Goal: Information Seeking & Learning: Check status

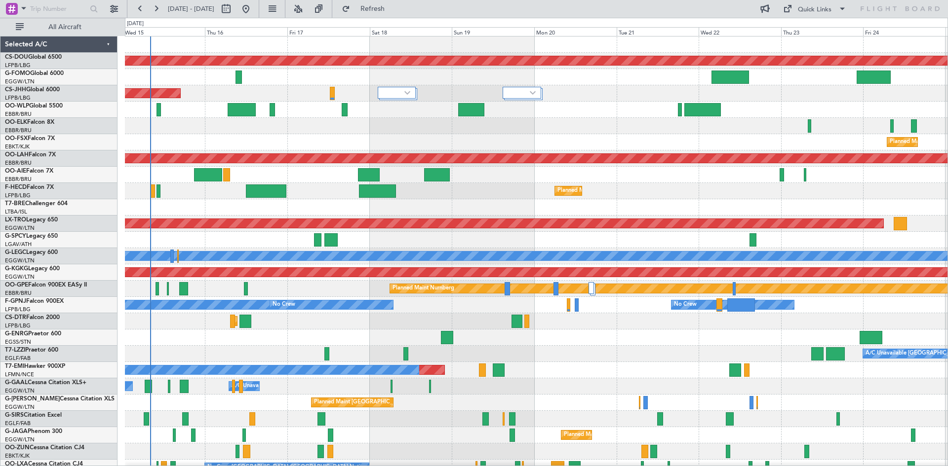
click at [315, 182] on div "Planned Maint London ([GEOGRAPHIC_DATA]) Planned Maint [GEOGRAPHIC_DATA] ([GEOG…" at bounding box center [536, 305] width 822 height 537
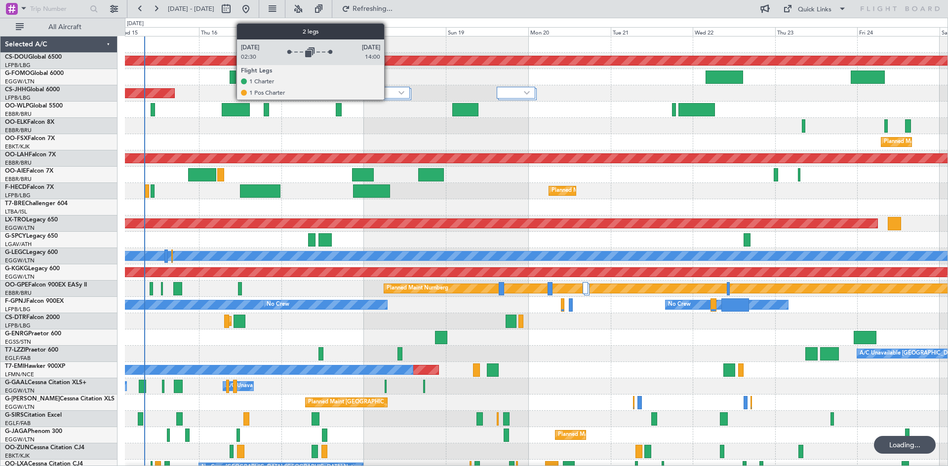
click at [388, 99] on div at bounding box center [392, 94] width 38 height 12
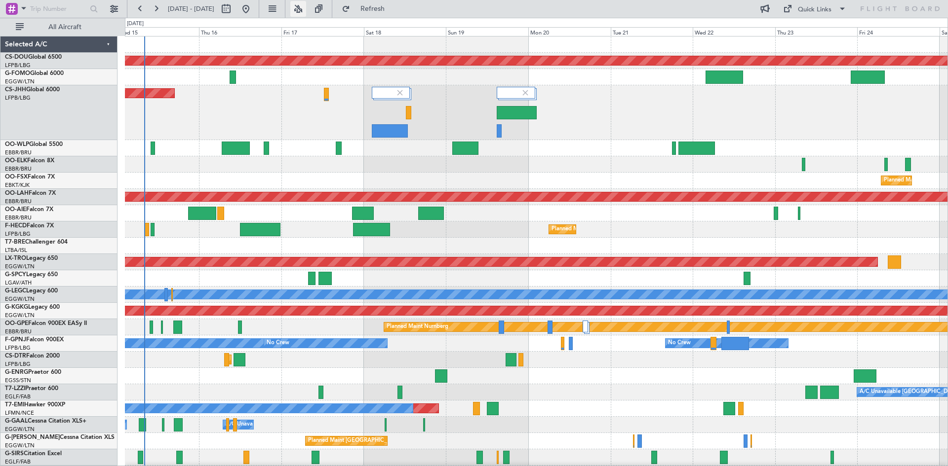
drag, startPoint x: 335, startPoint y: 12, endPoint x: 329, endPoint y: 22, distance: 11.3
click at [306, 12] on button at bounding box center [298, 9] width 16 height 16
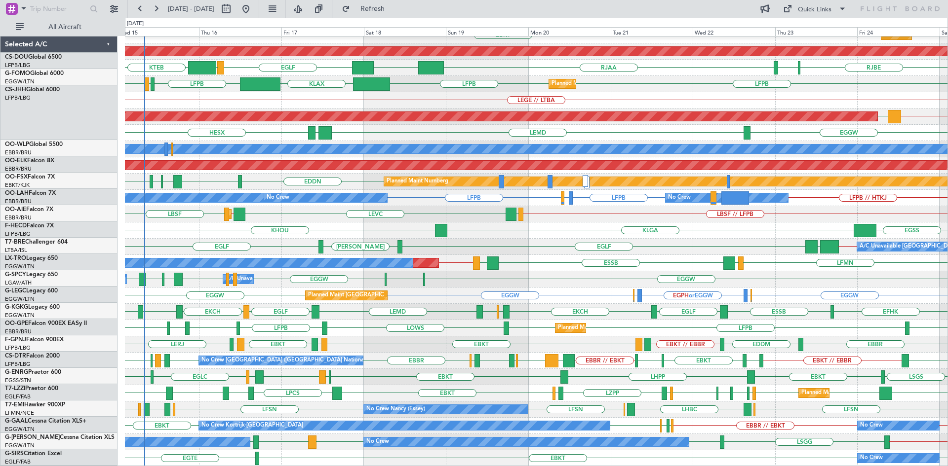
scroll to position [146, 0]
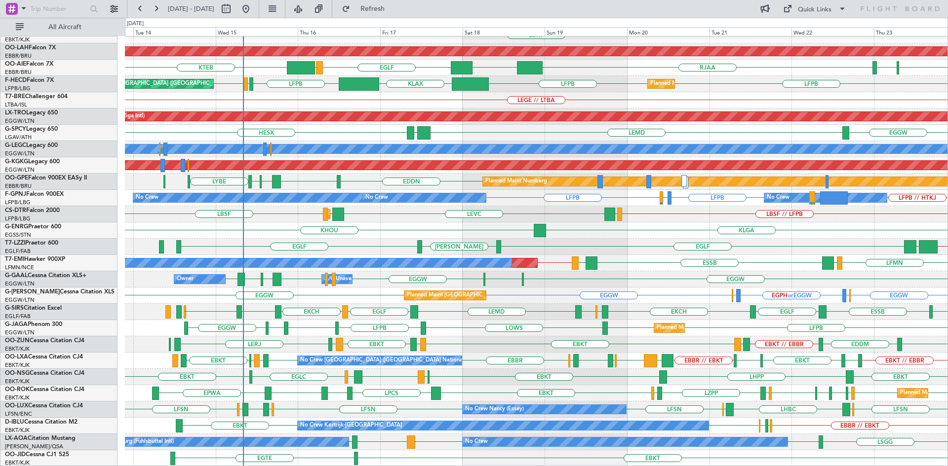
click at [455, 227] on div "KLGA KHOU [GEOGRAPHIC_DATA]" at bounding box center [536, 231] width 822 height 16
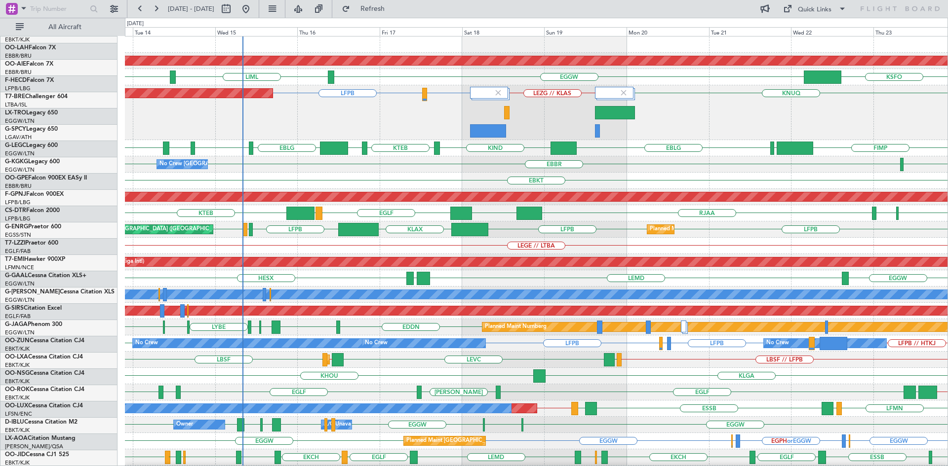
scroll to position [0, 0]
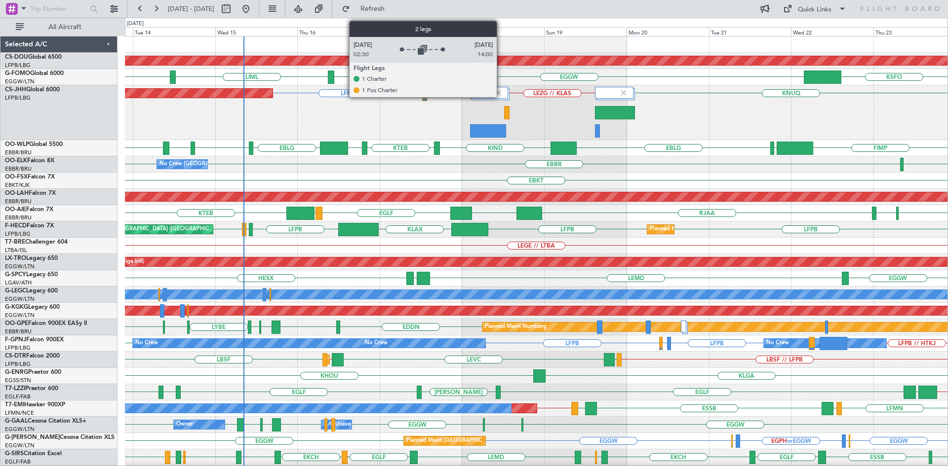
click at [501, 96] on img at bounding box center [498, 92] width 9 height 9
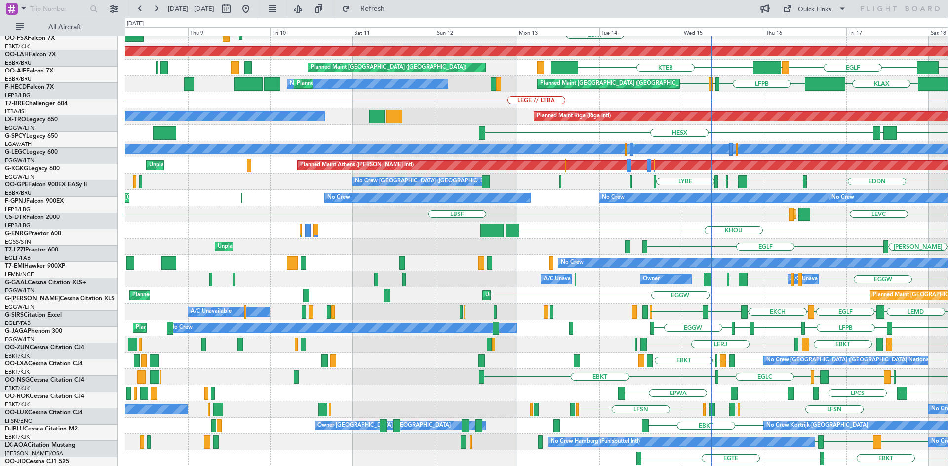
scroll to position [107, 0]
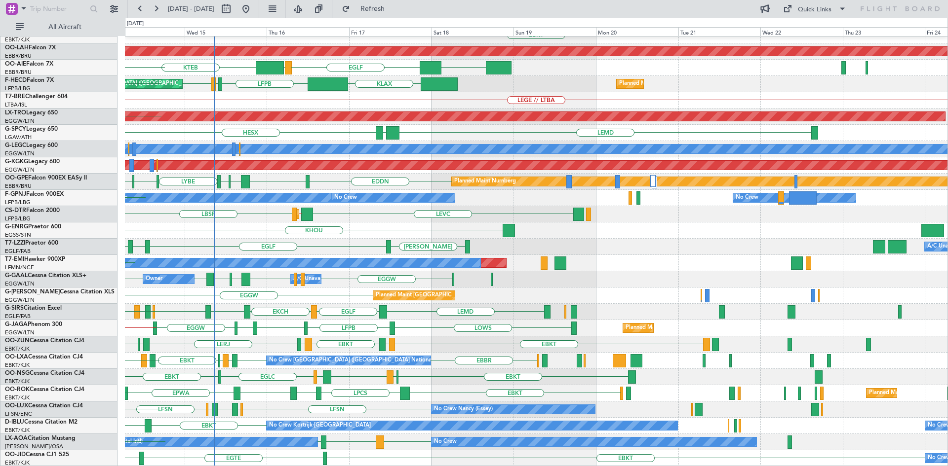
click at [267, 253] on div "No Crew [GEOGRAPHIC_DATA] ([GEOGRAPHIC_DATA] National) [GEOGRAPHIC_DATA] [GEOGR…" at bounding box center [536, 197] width 822 height 537
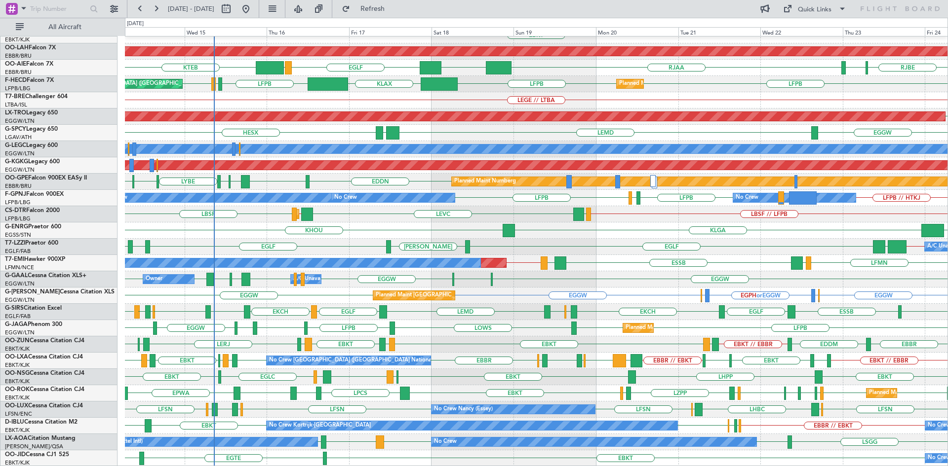
scroll to position [106, 0]
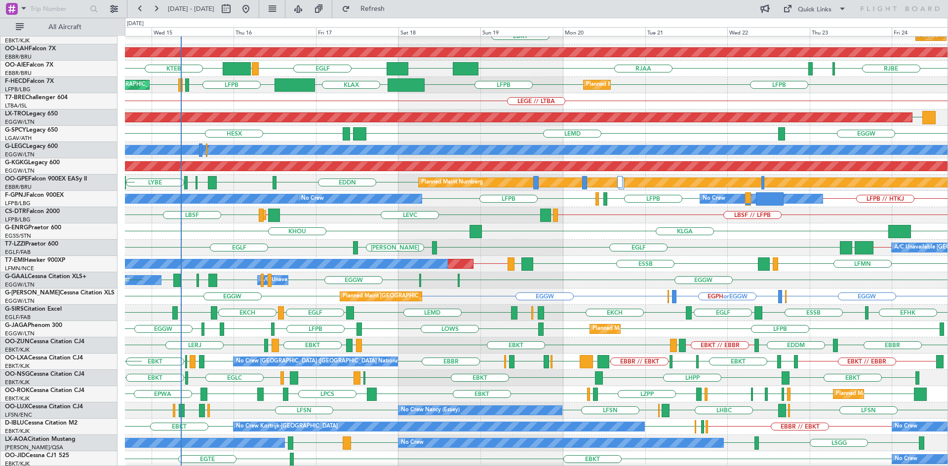
click at [604, 228] on div "EGSS [GEOGRAPHIC_DATA] KHOU" at bounding box center [536, 232] width 822 height 16
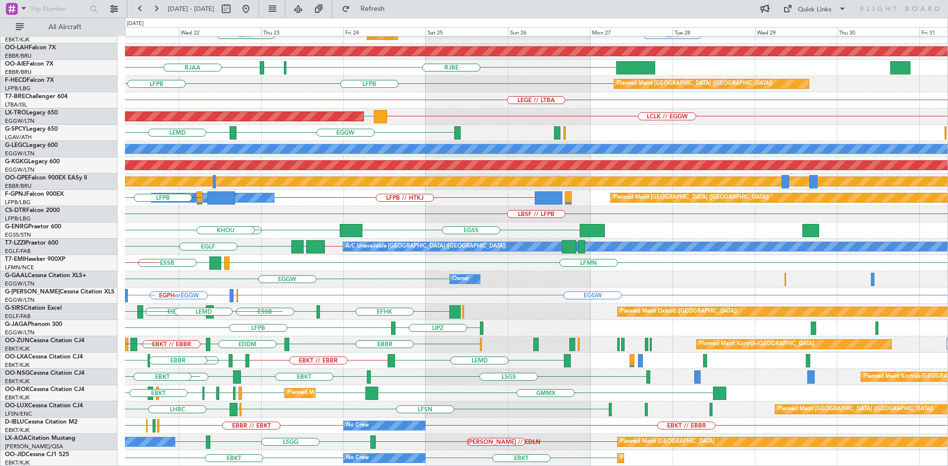
scroll to position [107, 0]
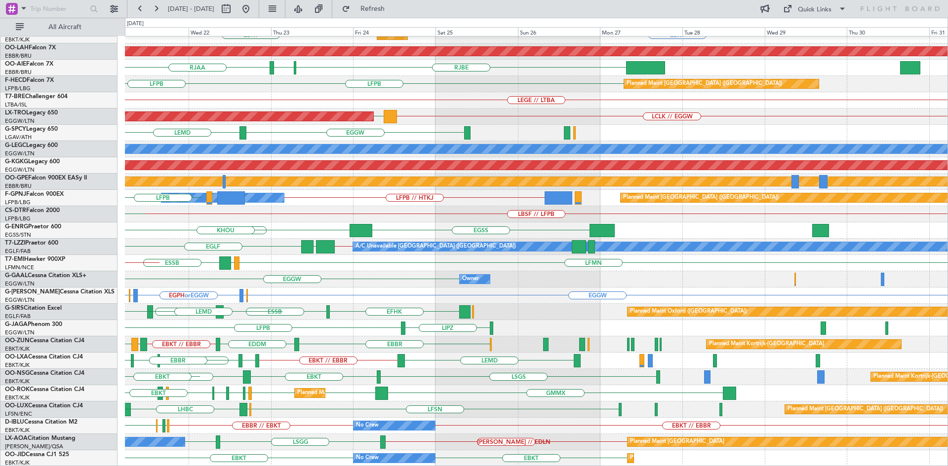
click at [111, 334] on div "LFMN [GEOGRAPHIC_DATA] ELLX [GEOGRAPHIC_DATA] EBKT EBKT Planned Maint [GEOGRAPH…" at bounding box center [474, 242] width 948 height 449
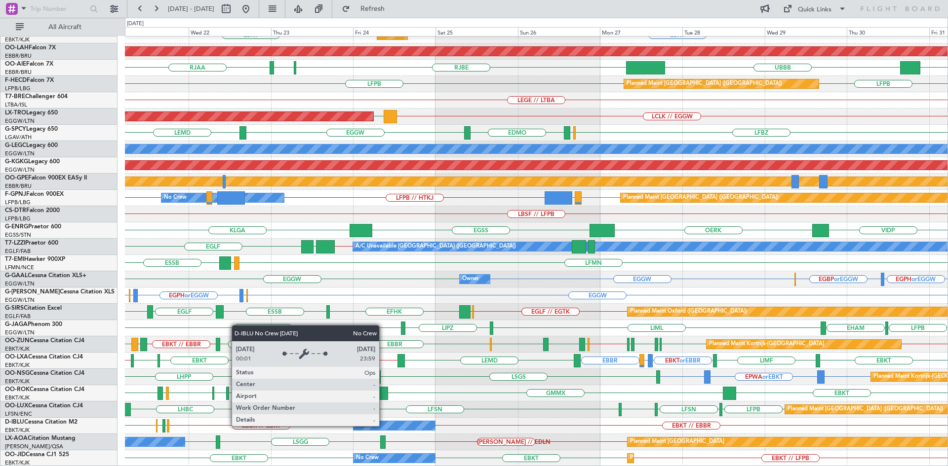
click at [384, 425] on div "No Crew" at bounding box center [393, 425] width 81 height 9
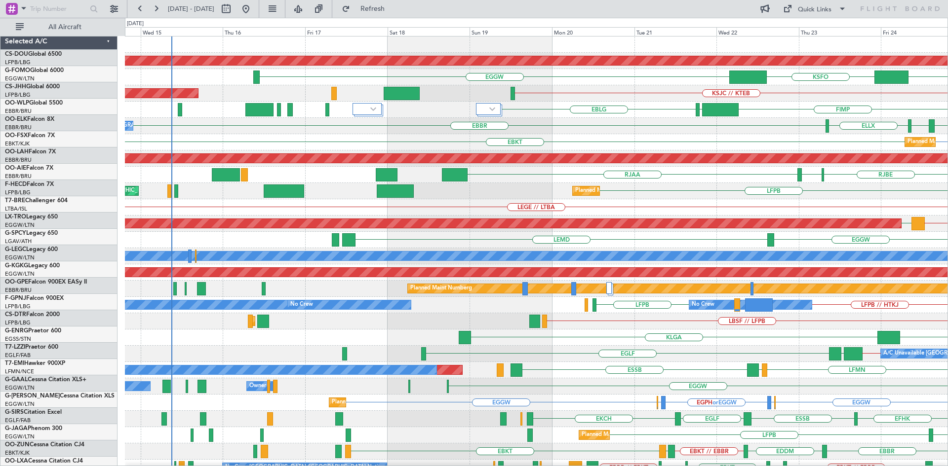
scroll to position [0, 0]
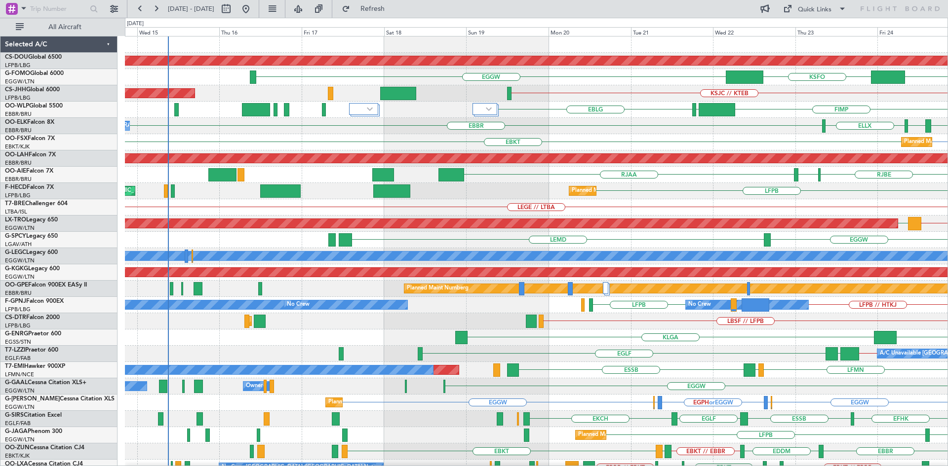
click at [924, 240] on div "EGGW LEMD EDMO LFBD LFBZ" at bounding box center [536, 240] width 822 height 16
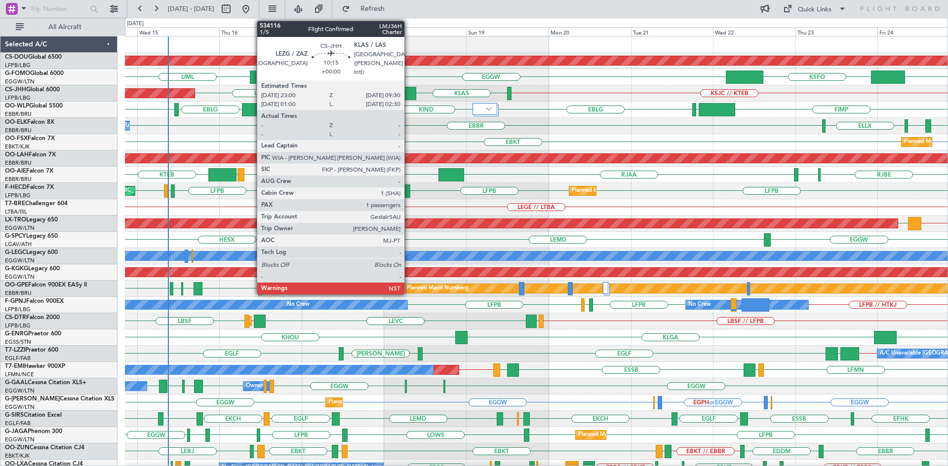
click at [409, 95] on div at bounding box center [398, 93] width 36 height 13
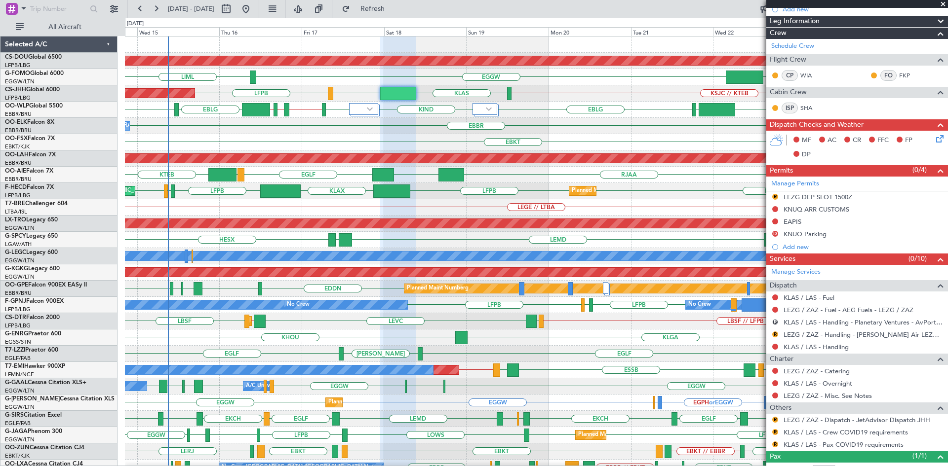
scroll to position [164, 0]
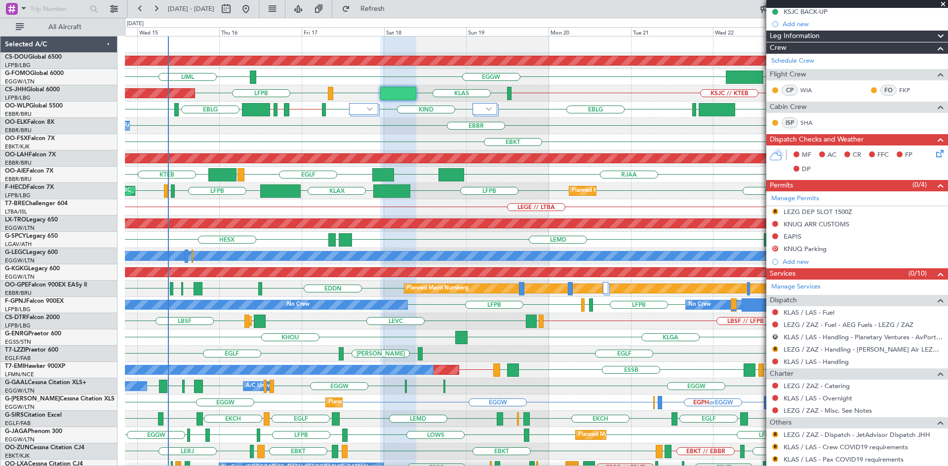
click at [943, 4] on span at bounding box center [943, 4] width 10 height 9
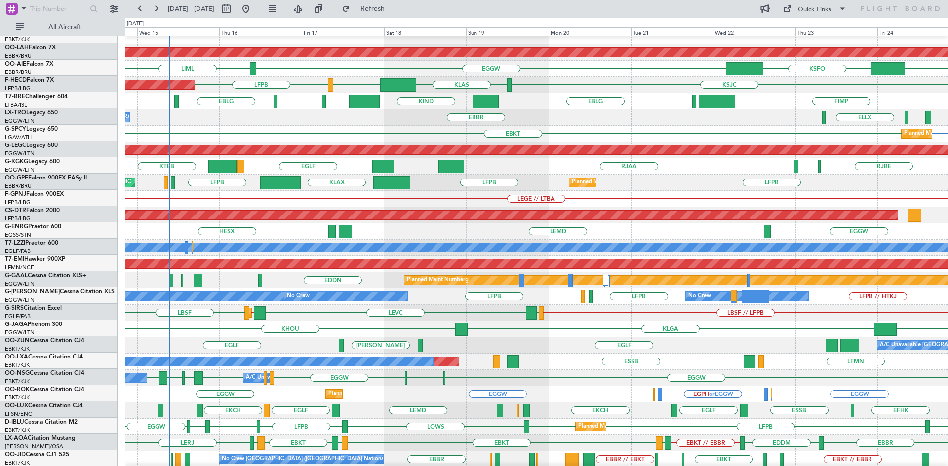
scroll to position [0, 0]
